Goal: Task Accomplishment & Management: Complete application form

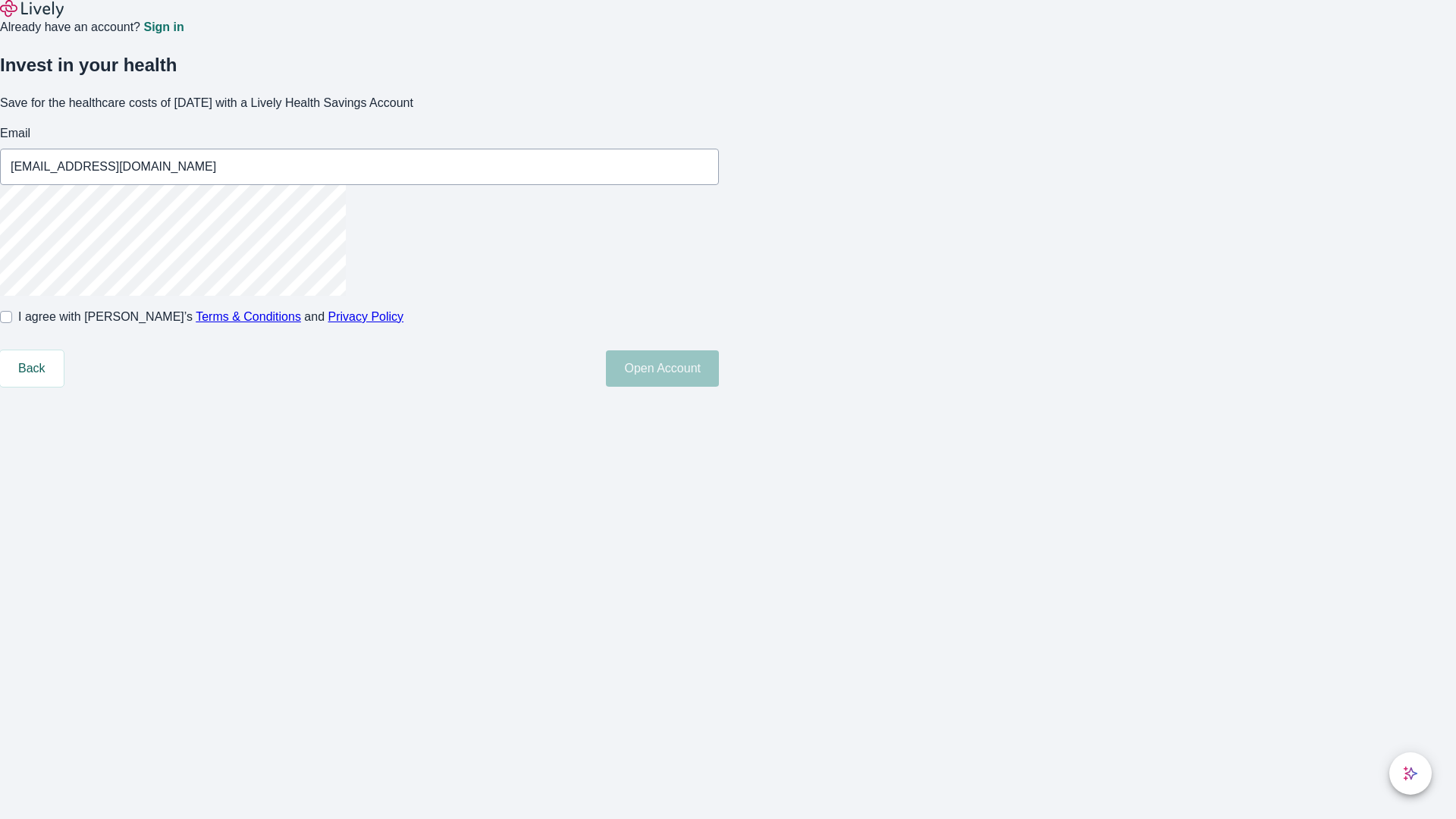
click at [12, 323] on input "I agree with Lively’s Terms & Conditions and Privacy Policy" at bounding box center [6, 317] width 12 height 12
checkbox input "true"
click at [719, 387] on button "Open Account" at bounding box center [662, 368] width 113 height 37
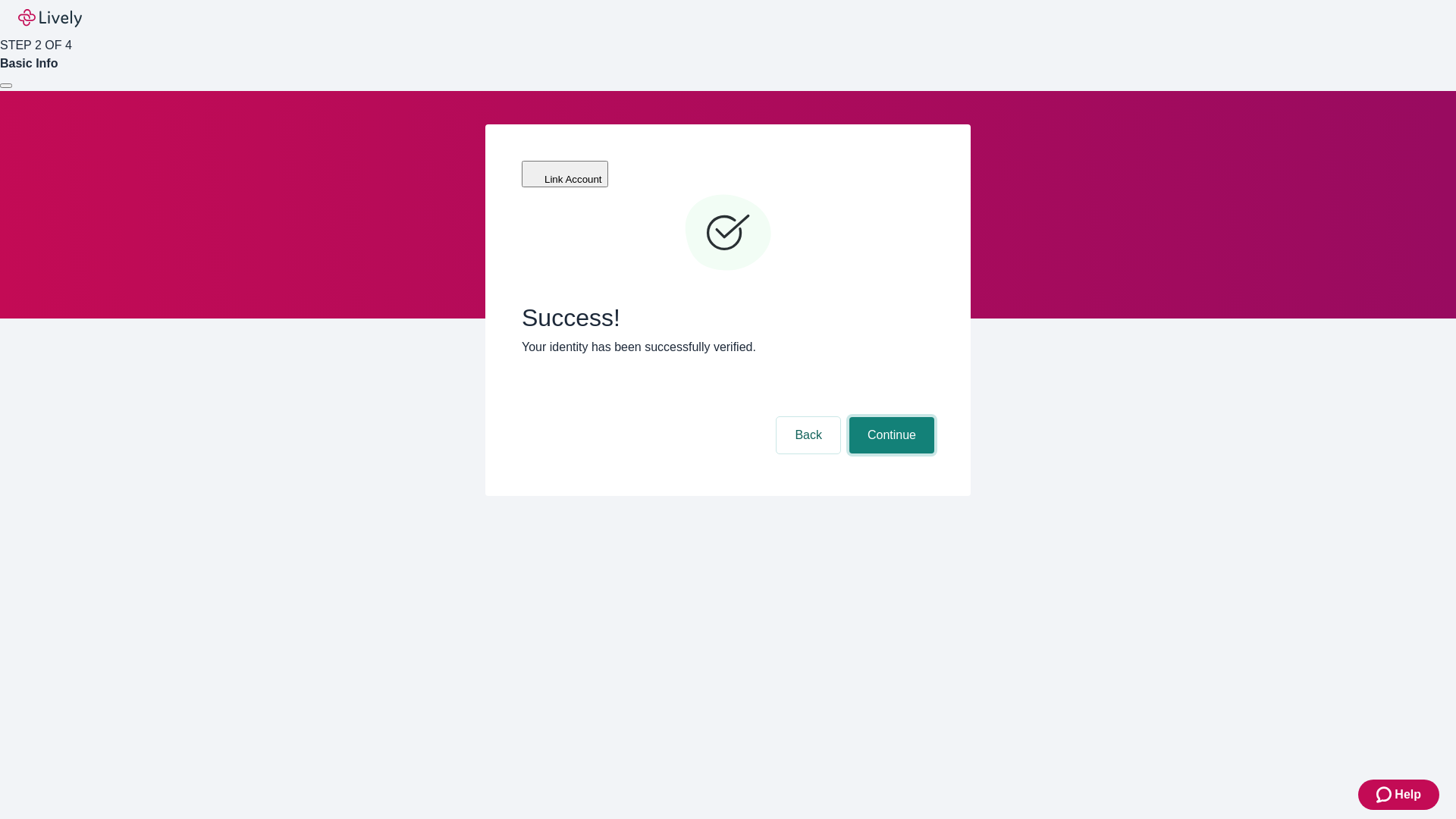
click at [889, 417] on button "Continue" at bounding box center [892, 435] width 85 height 37
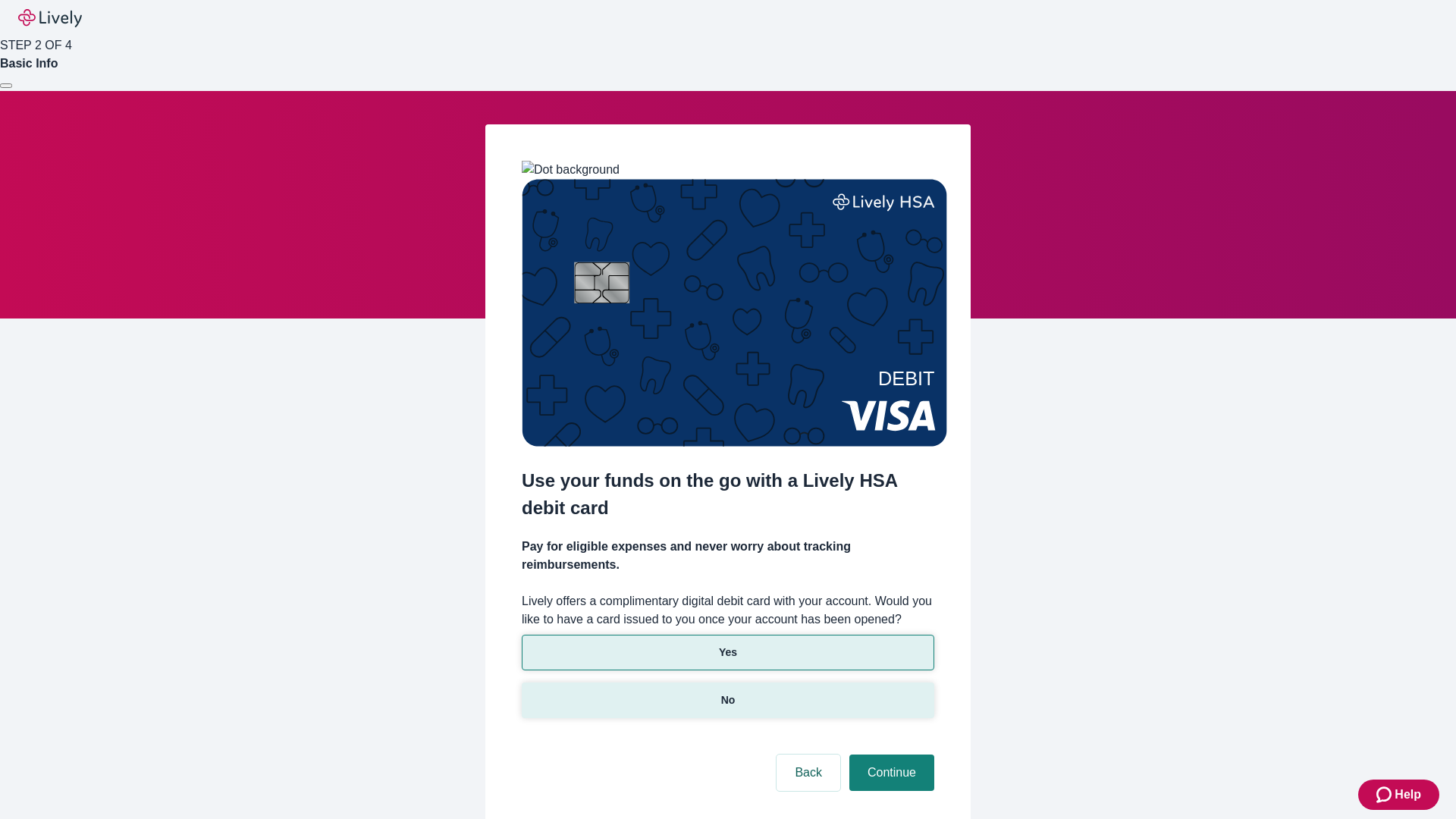
click at [728, 692] on p "No" at bounding box center [728, 701] width 15 height 16
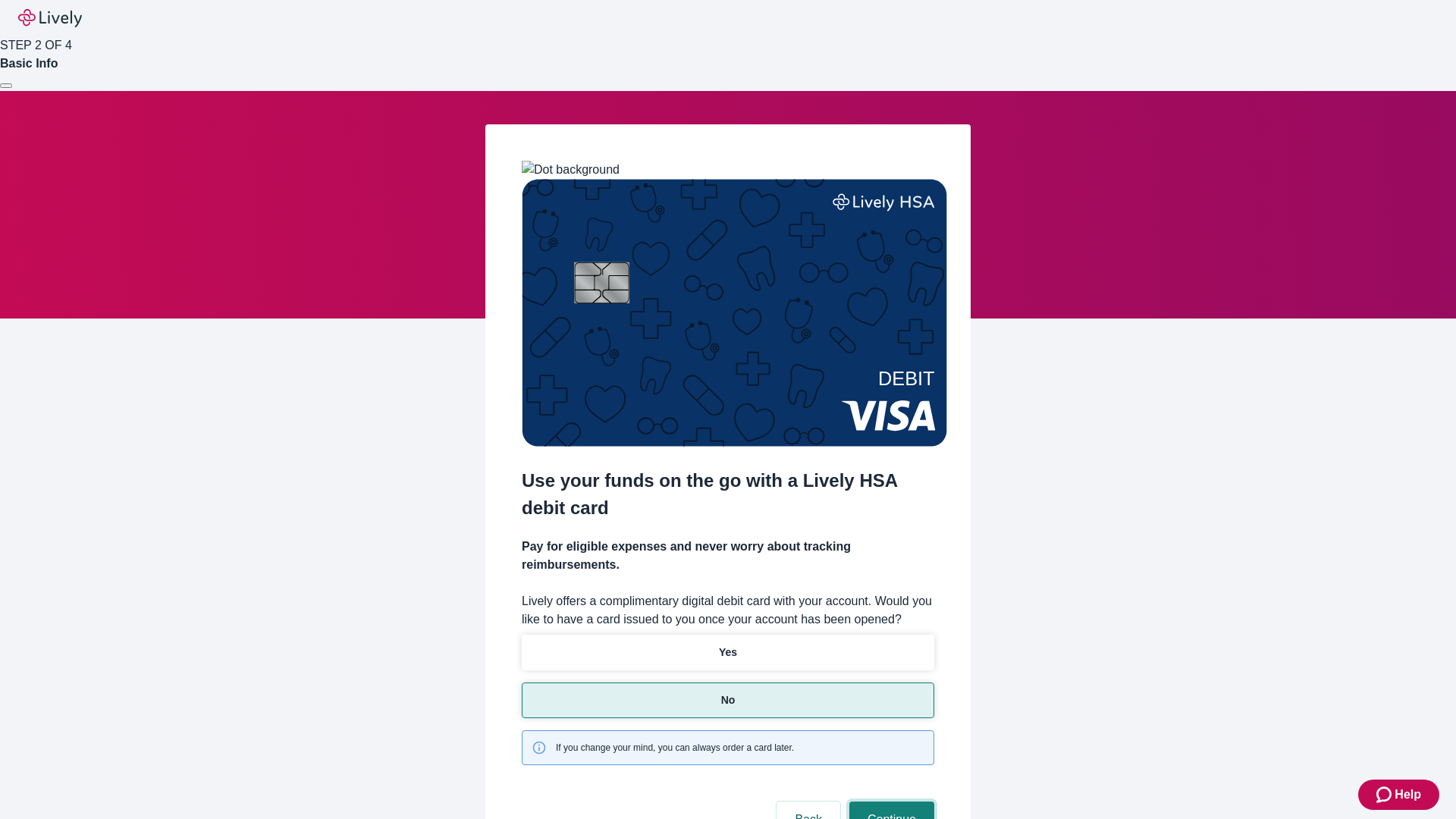
click at [889, 802] on button "Continue" at bounding box center [892, 820] width 85 height 37
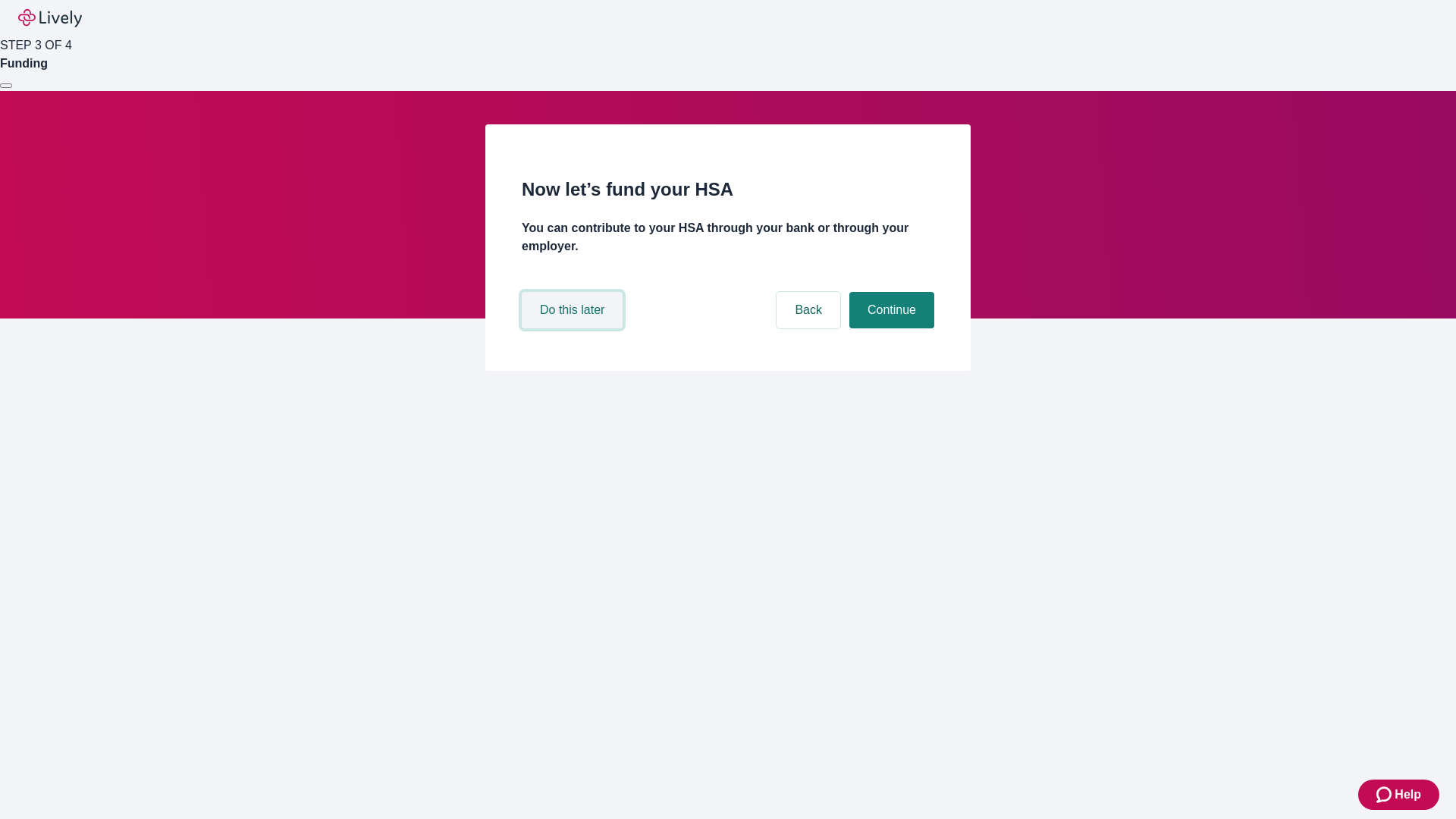
click at [574, 328] on button "Do this later" at bounding box center [572, 310] width 101 height 37
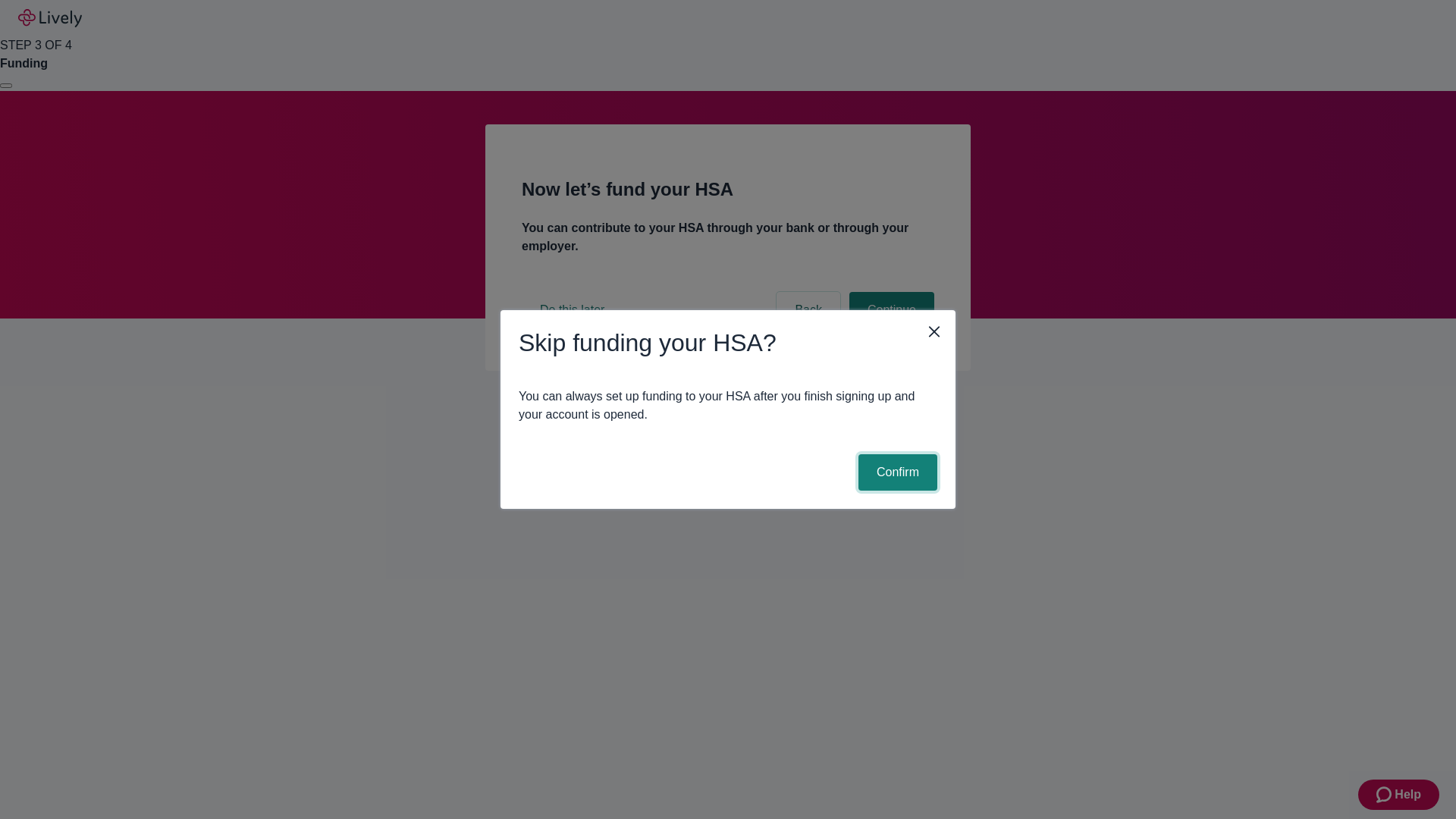
click at [896, 473] on button "Confirm" at bounding box center [897, 472] width 79 height 37
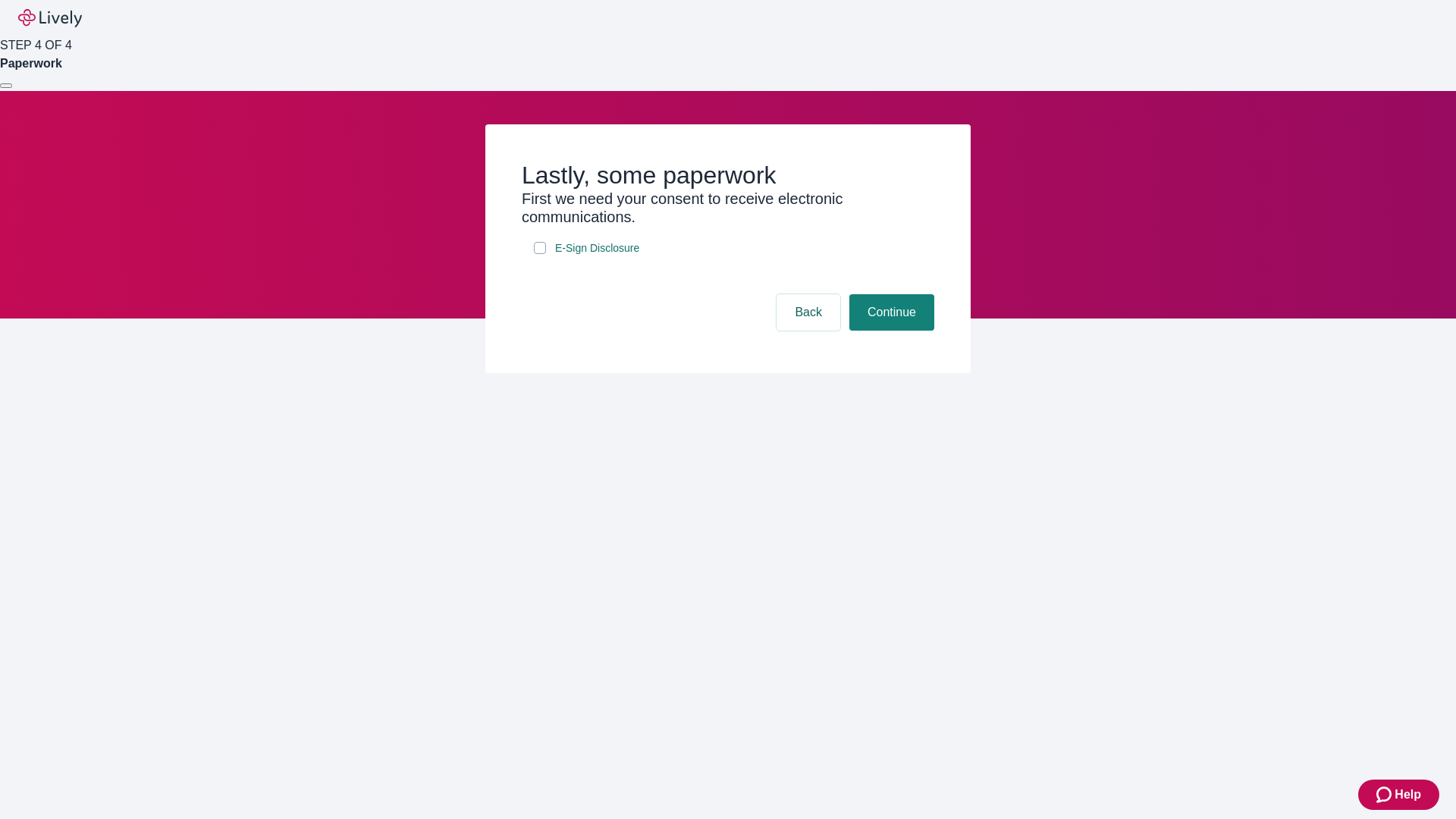
click at [540, 254] on input "E-Sign Disclosure" at bounding box center [540, 247] width 12 height 12
checkbox input "true"
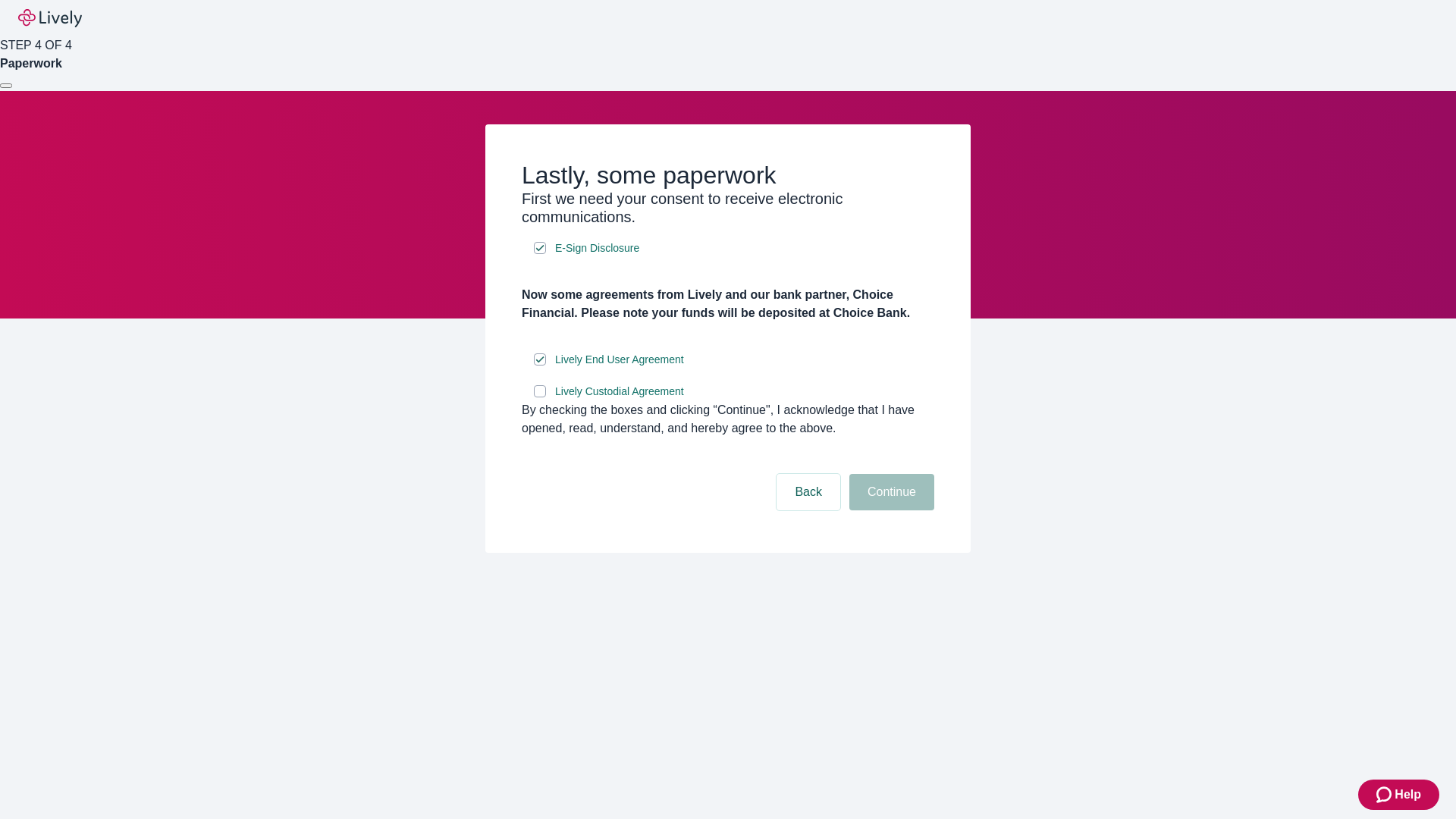
click at [540, 398] on input "Lively Custodial Agreement" at bounding box center [540, 391] width 12 height 12
checkbox input "true"
click at [889, 510] on button "Continue" at bounding box center [892, 492] width 85 height 37
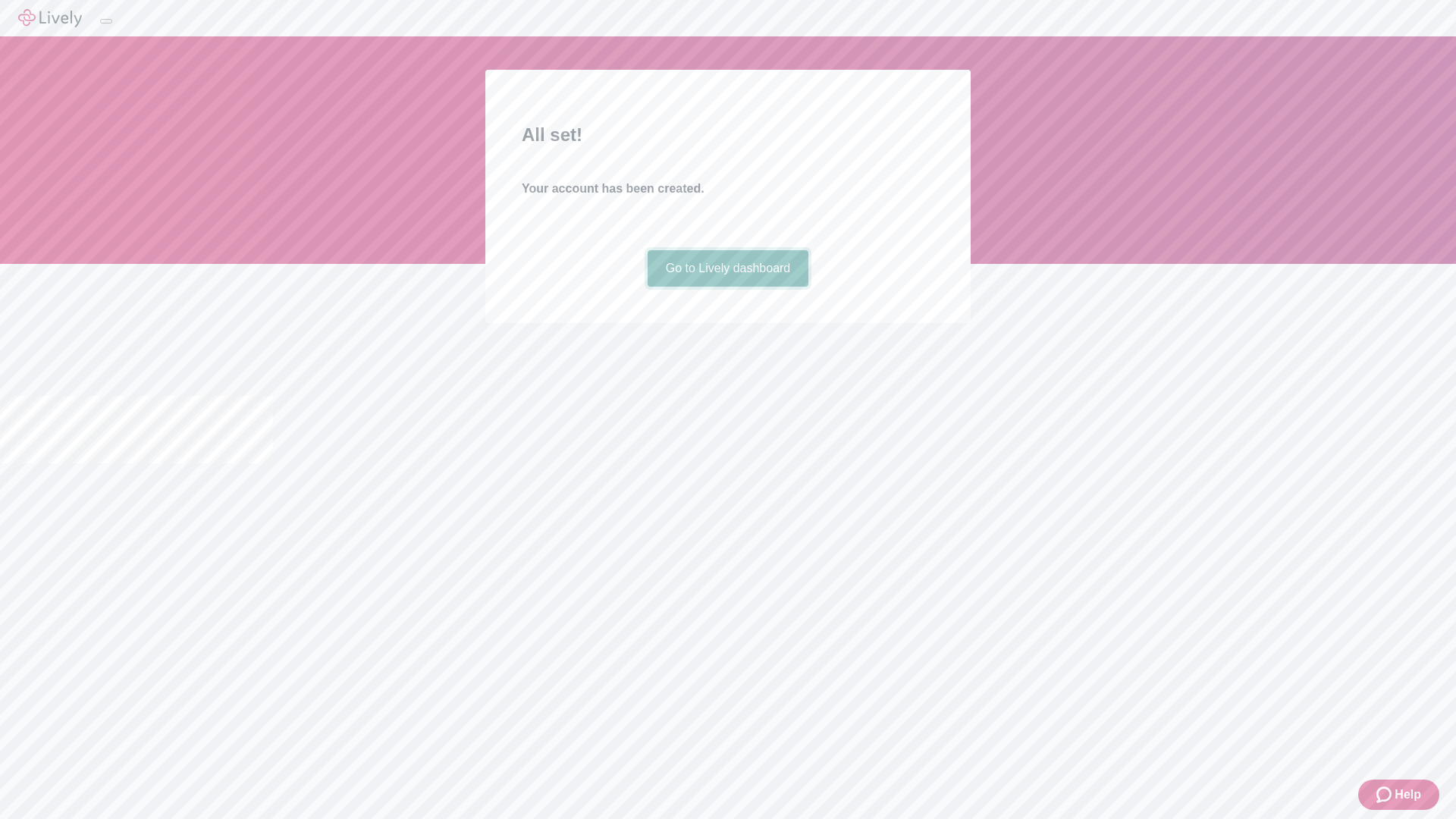
click at [728, 287] on link "Go to Lively dashboard" at bounding box center [728, 268] width 162 height 37
